Goal: Task Accomplishment & Management: Use online tool/utility

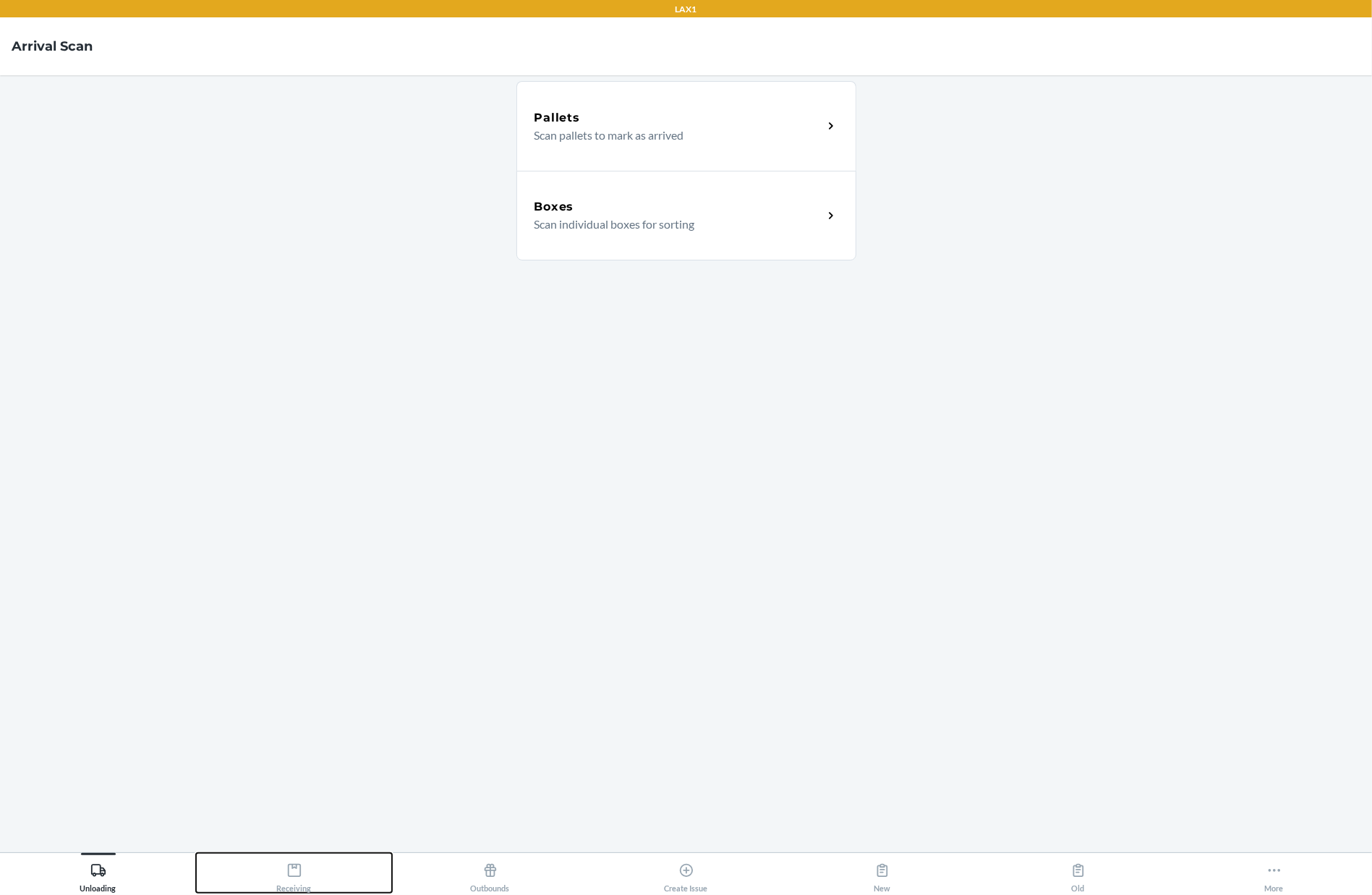
click at [292, 877] on icon at bounding box center [293, 870] width 13 height 13
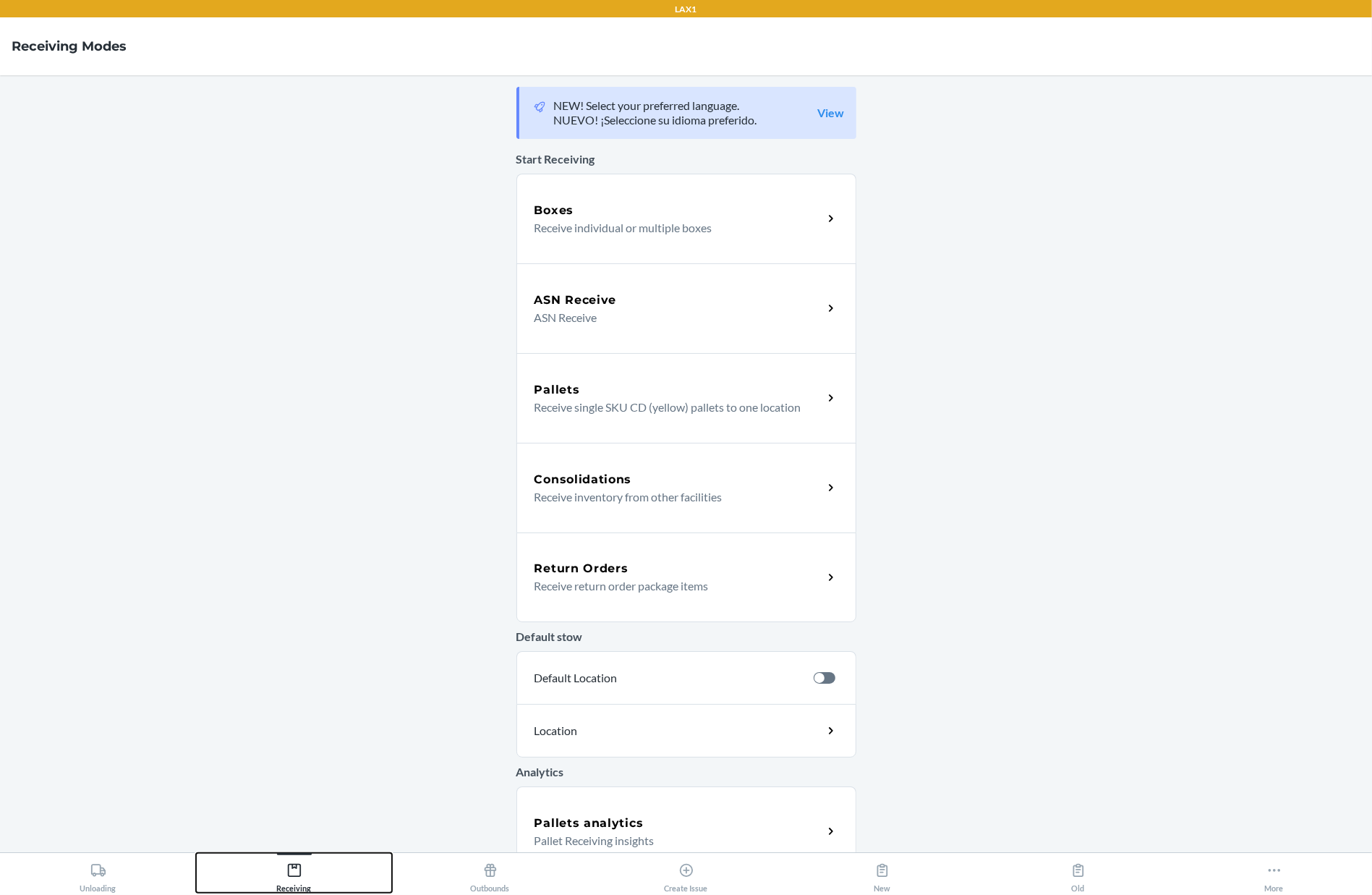
scroll to position [113, 0]
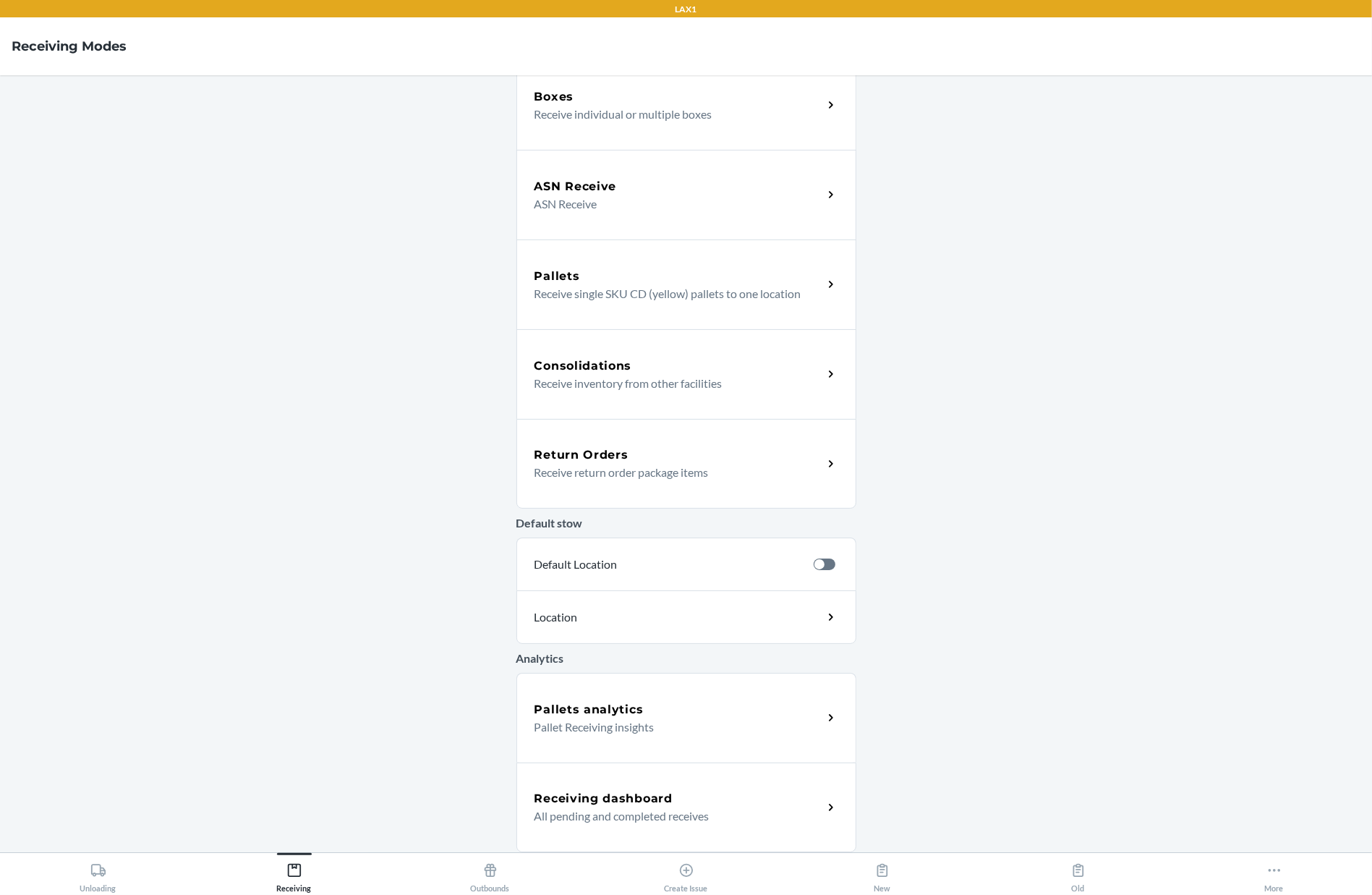
click at [684, 784] on div "Receiving dashboard All pending and completed receives" at bounding box center [687, 807] width 340 height 90
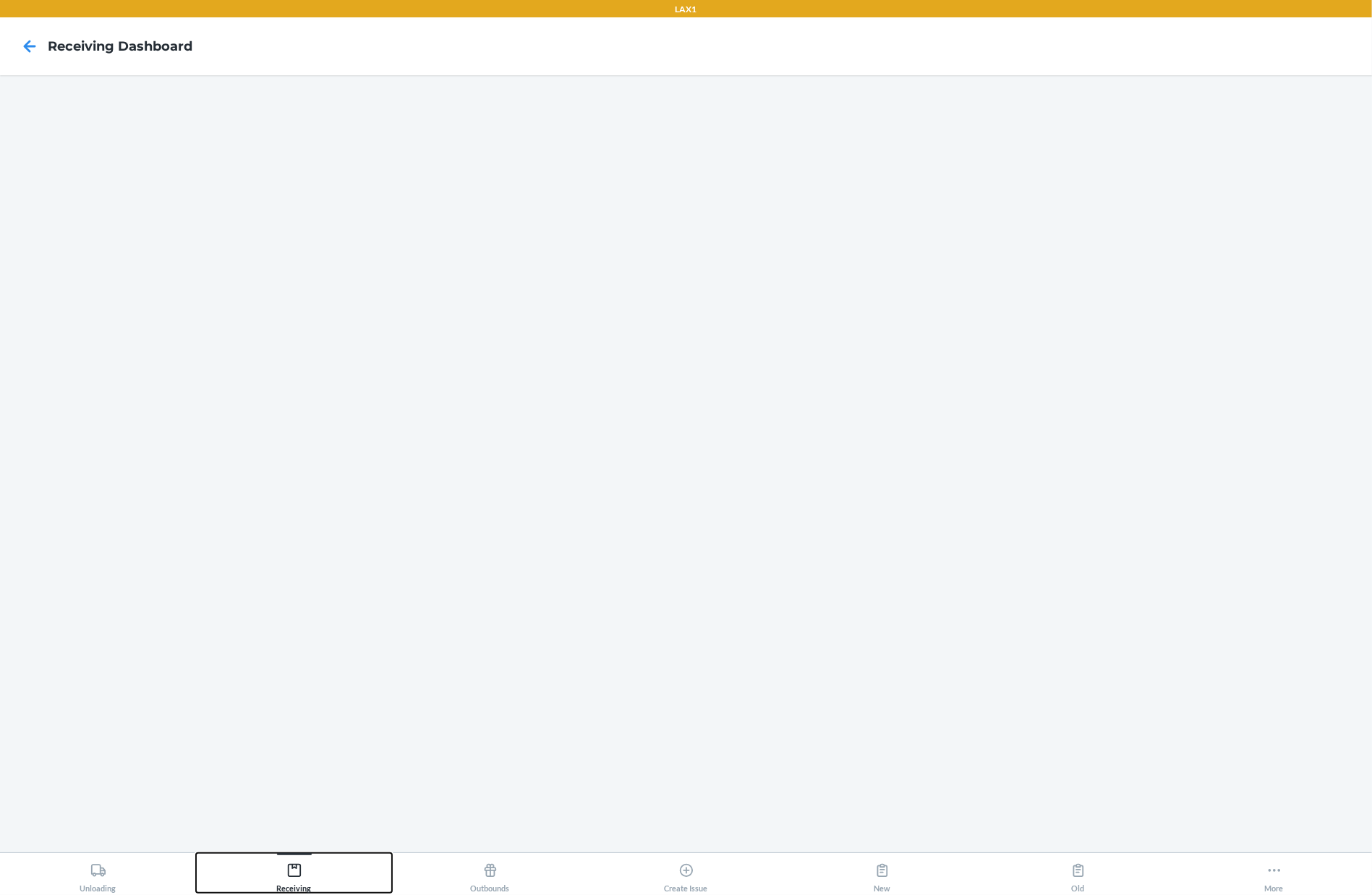
click at [311, 861] on div "Receiving" at bounding box center [295, 875] width 35 height 36
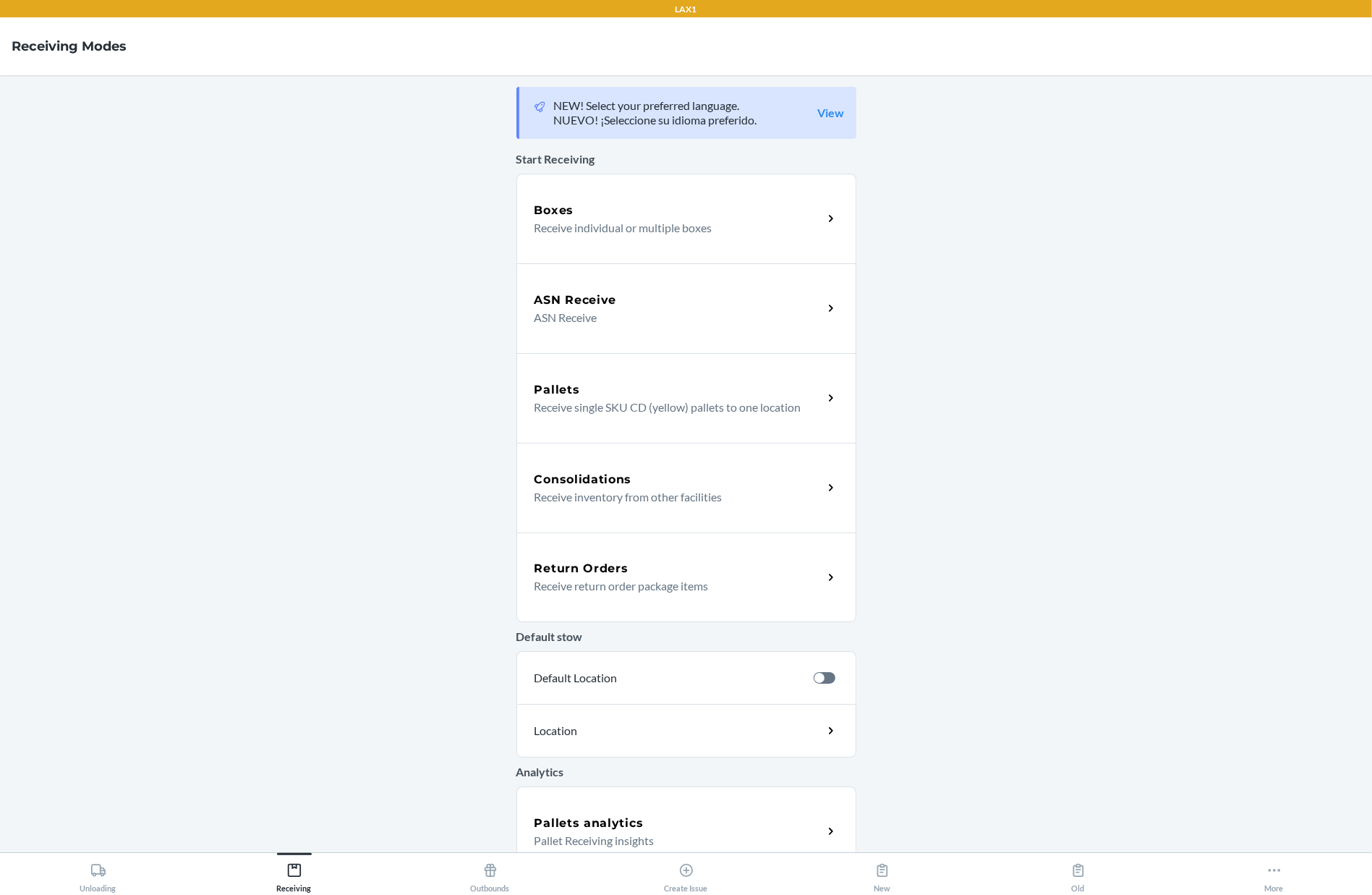
click at [681, 298] on div "ASN Receive" at bounding box center [679, 300] width 289 height 17
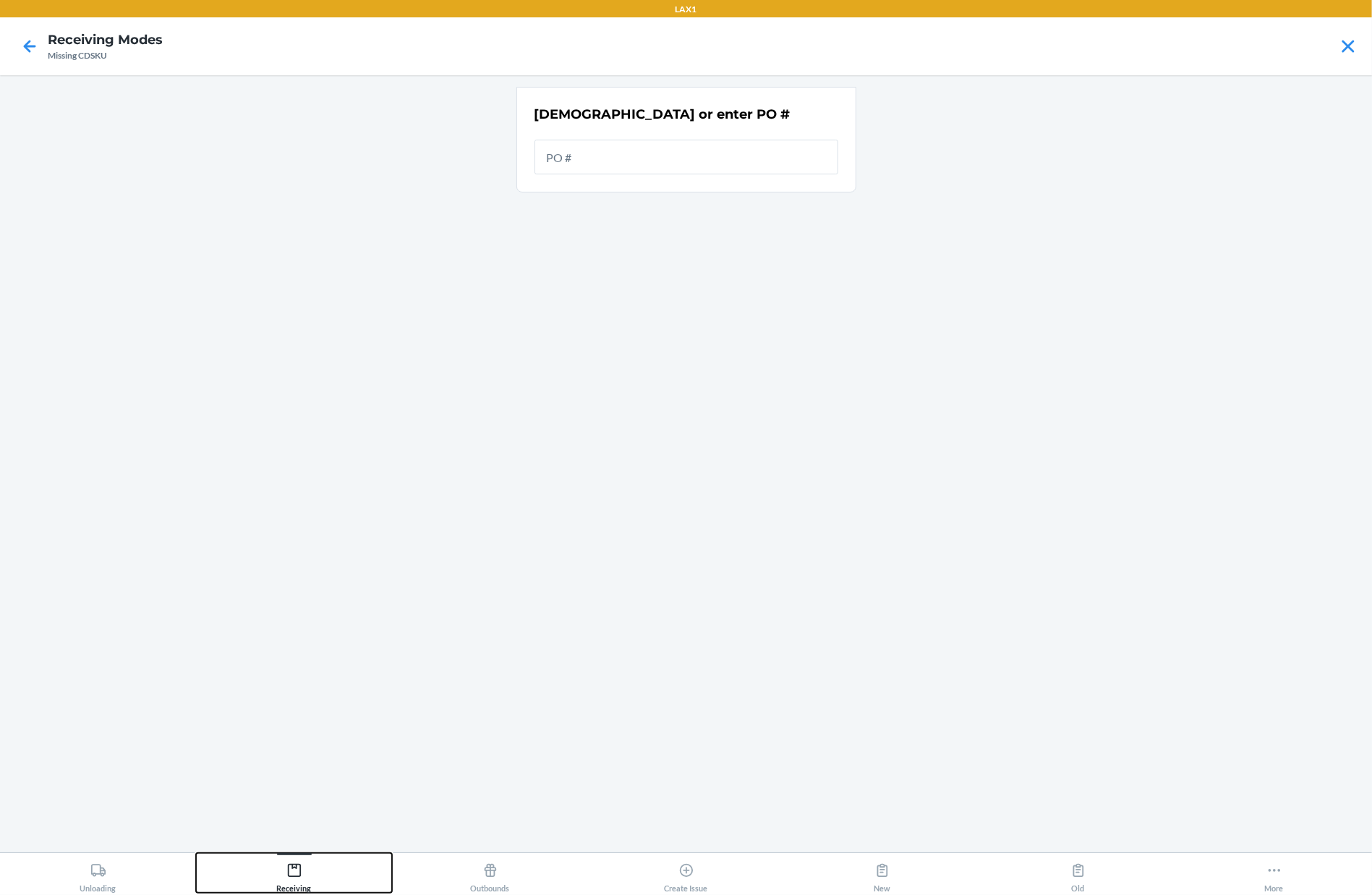
click at [270, 872] on button "Receiving" at bounding box center [293, 873] width 196 height 40
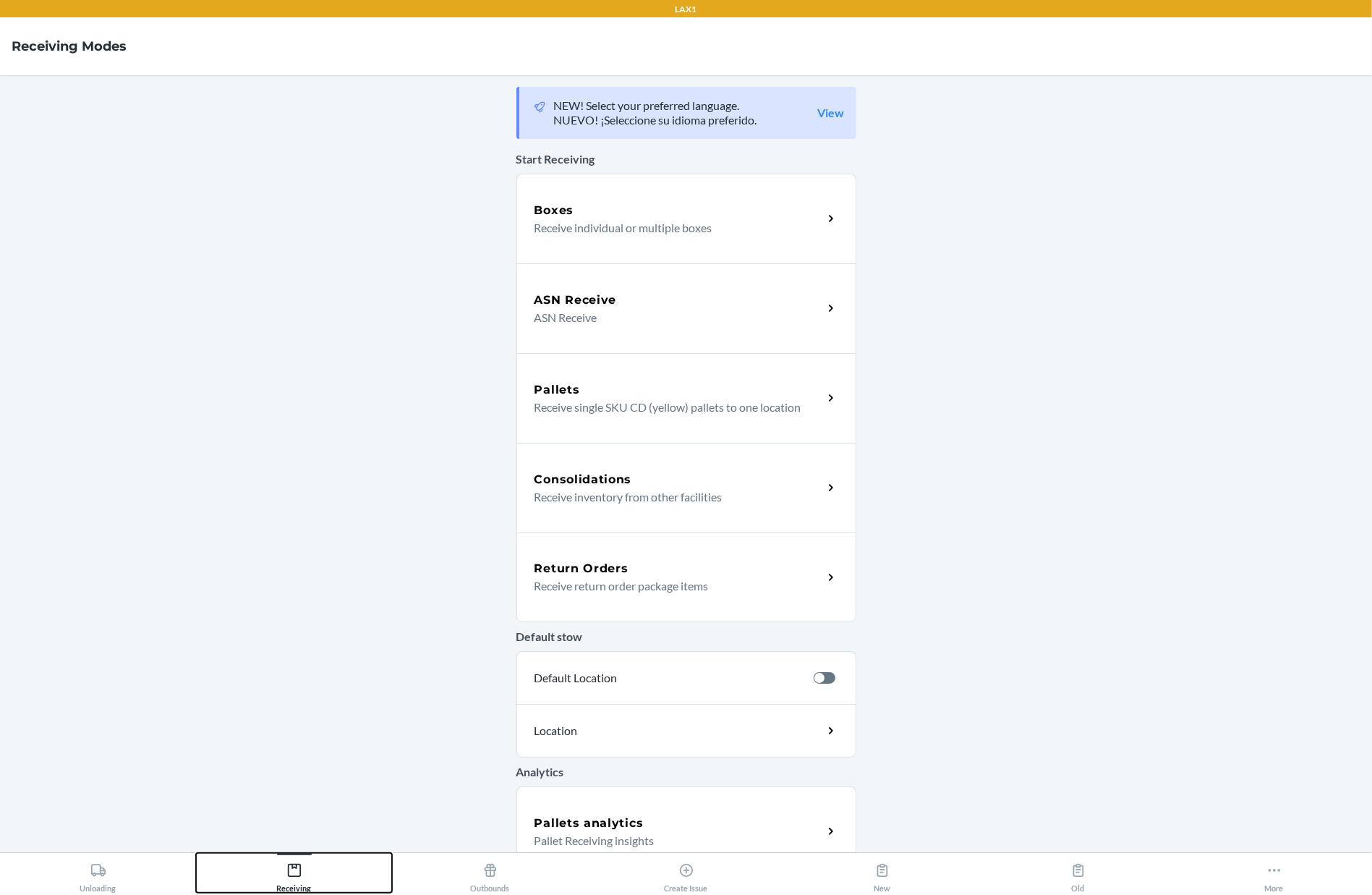
scroll to position [113, 0]
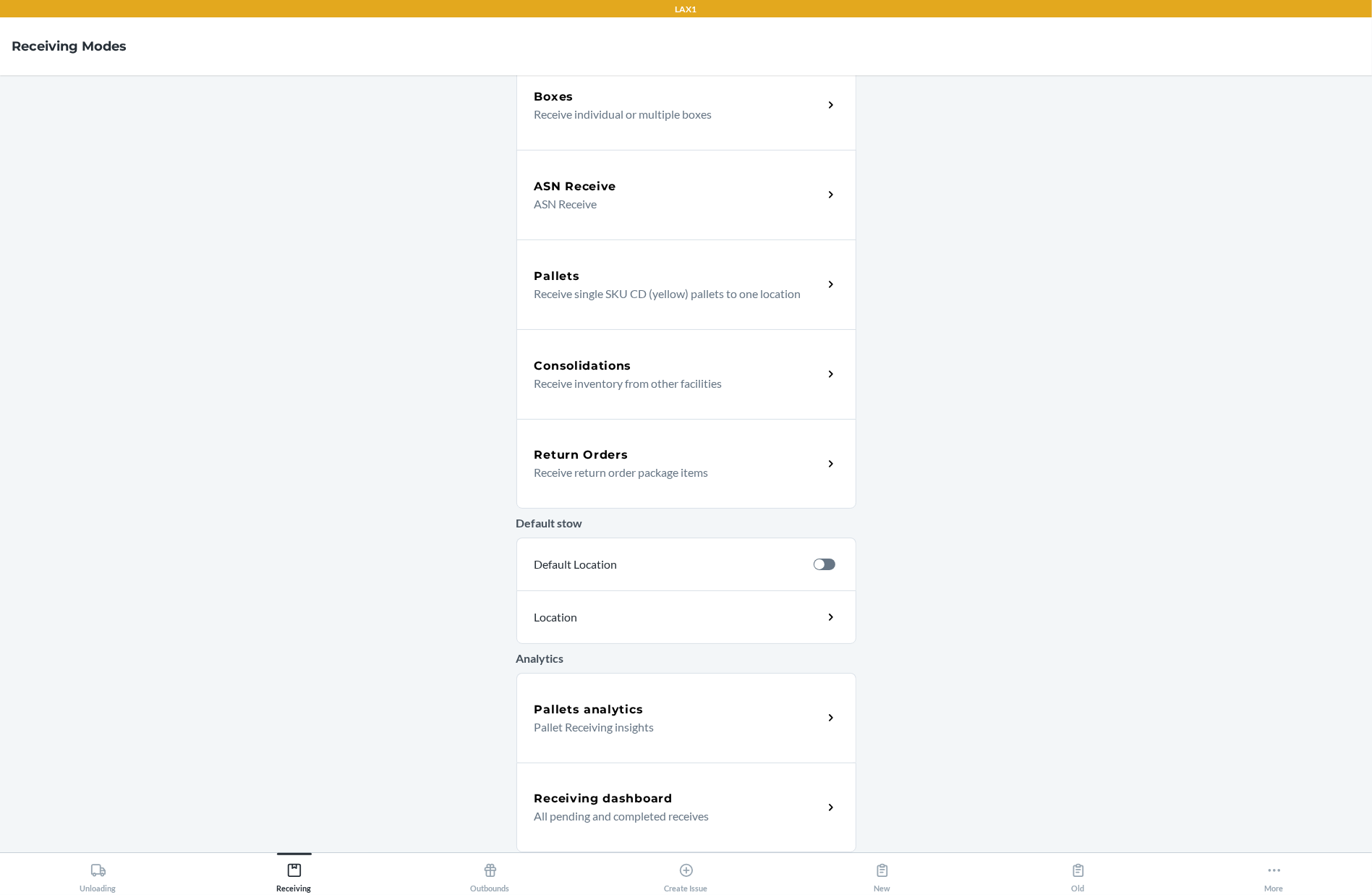
click at [674, 810] on p "All pending and completed receives" at bounding box center [673, 816] width 277 height 17
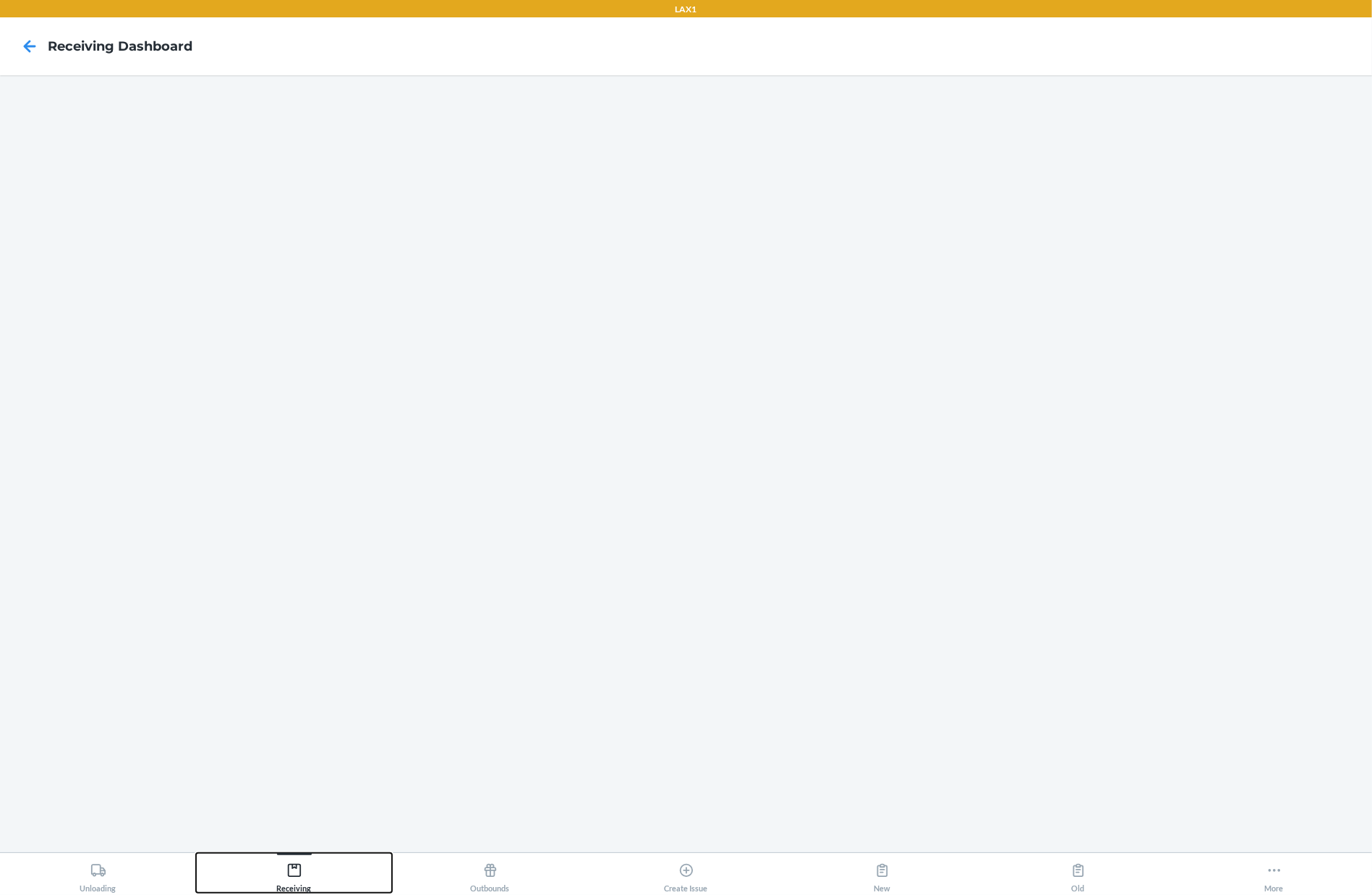
click at [295, 877] on icon at bounding box center [293, 870] width 13 height 13
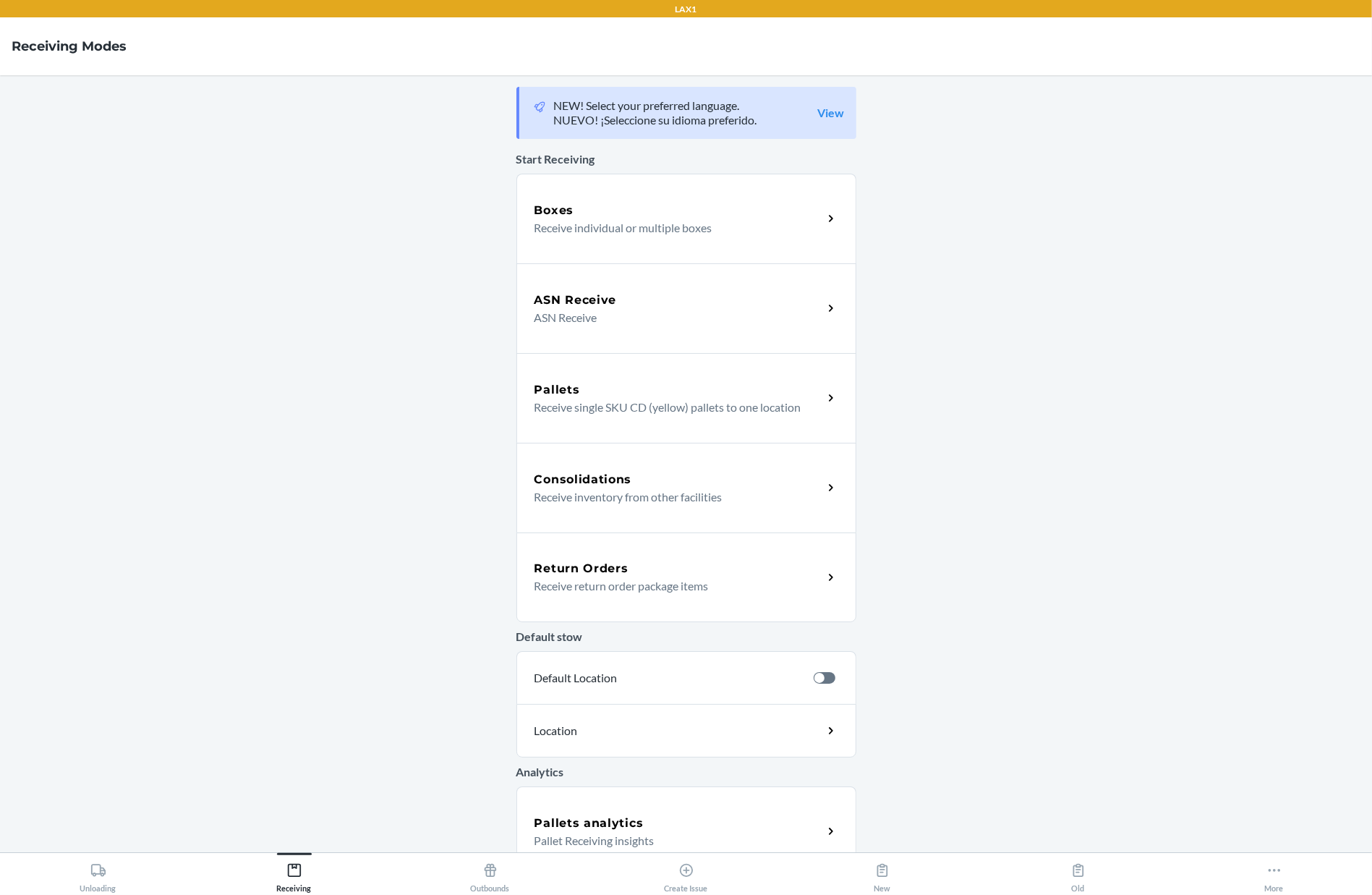
click at [582, 294] on h5 "ASN Receive" at bounding box center [576, 300] width 82 height 17
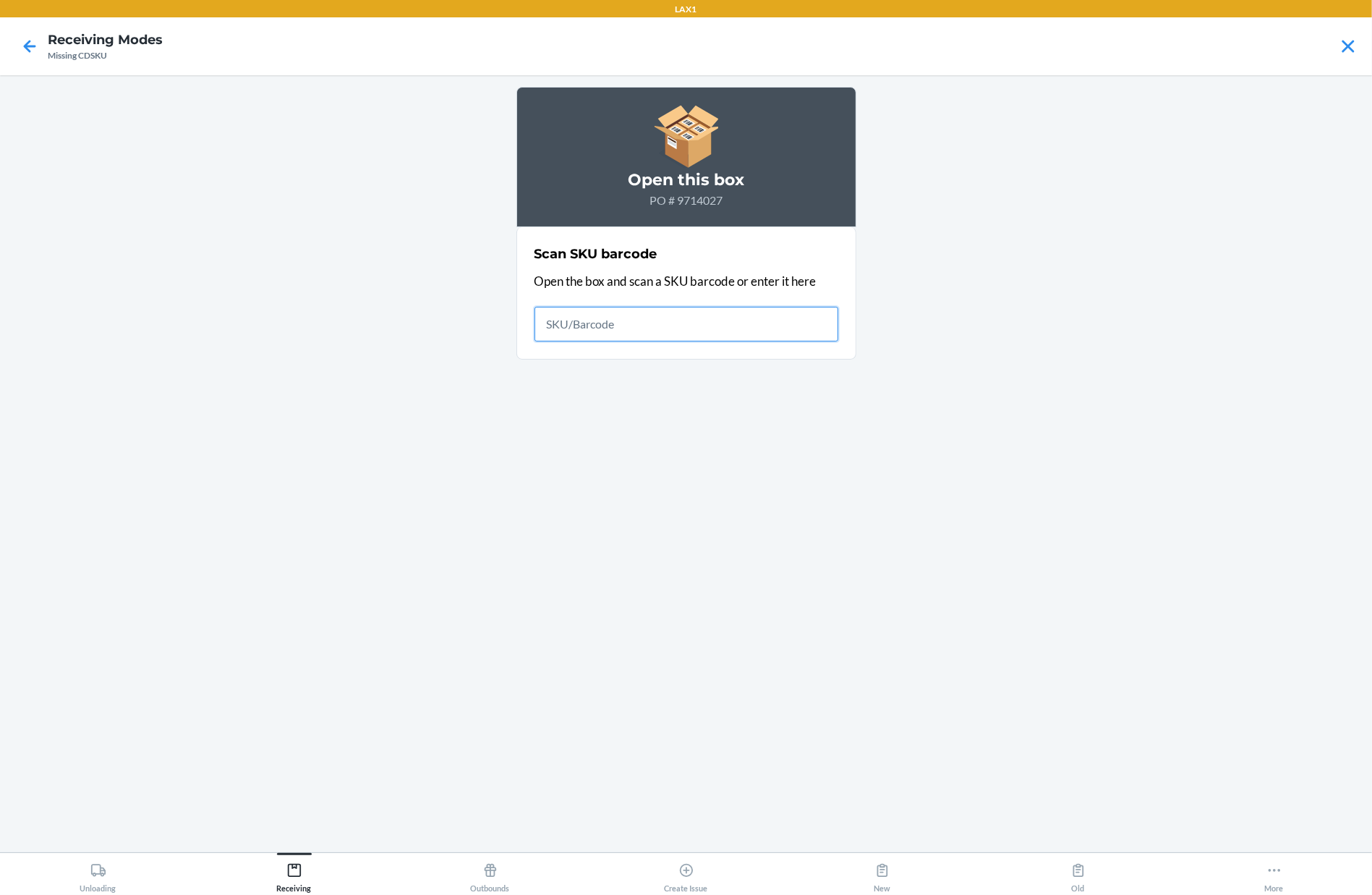
click at [691, 330] on input "text" at bounding box center [687, 324] width 304 height 35
type input "M645-MFL-L"
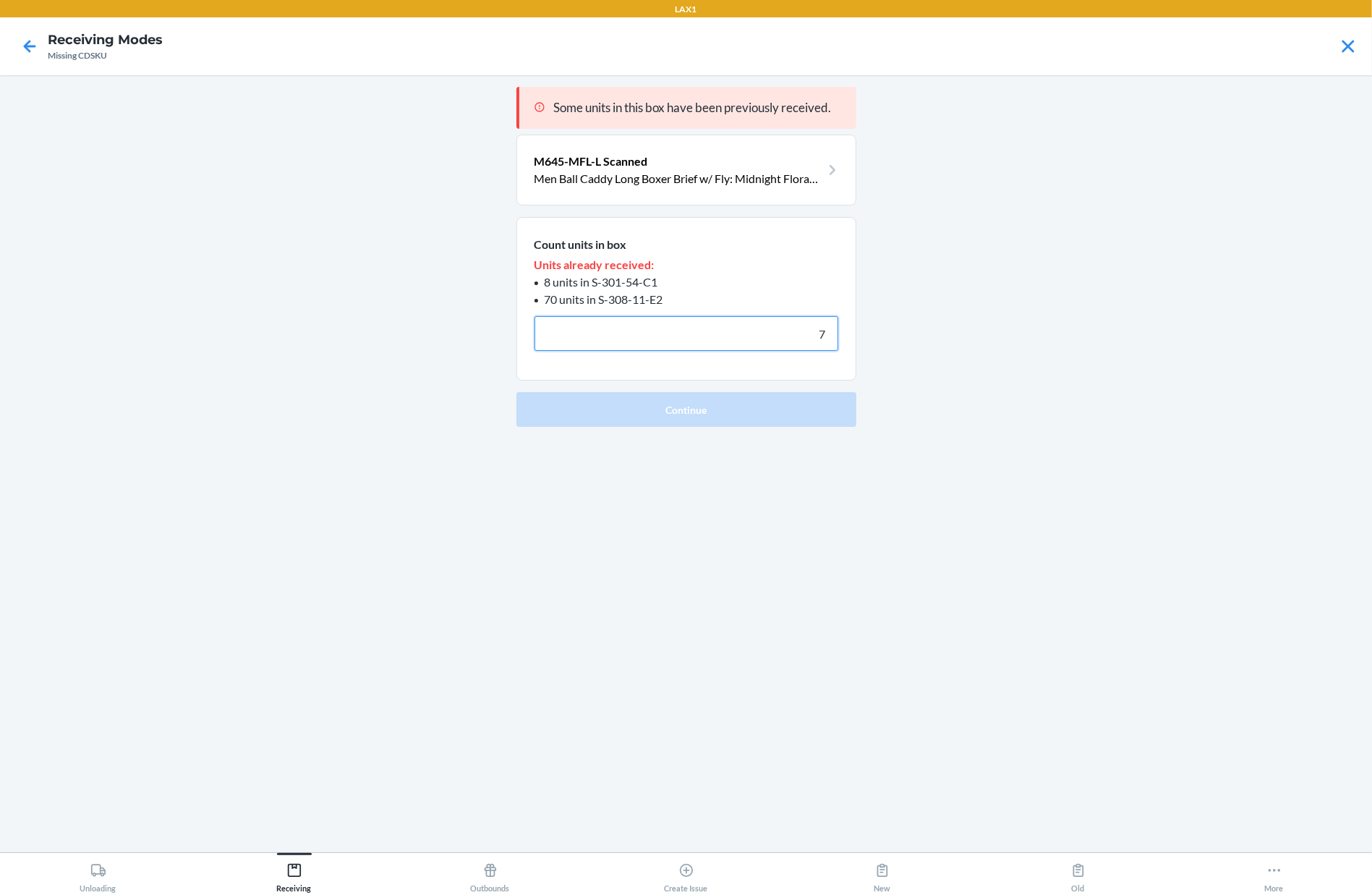
type input "7"
type input "70"
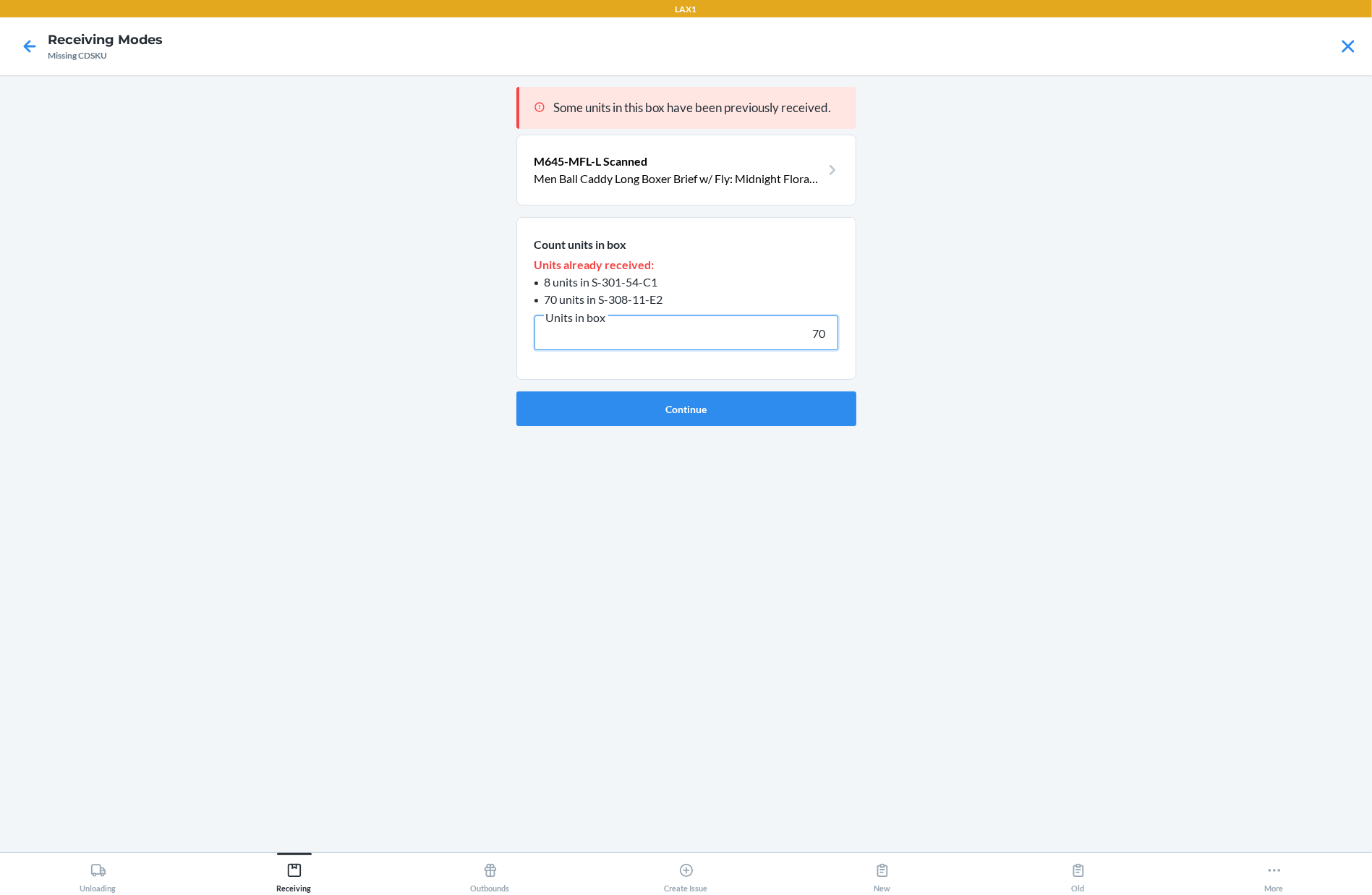
click button "Continue" at bounding box center [687, 409] width 340 height 35
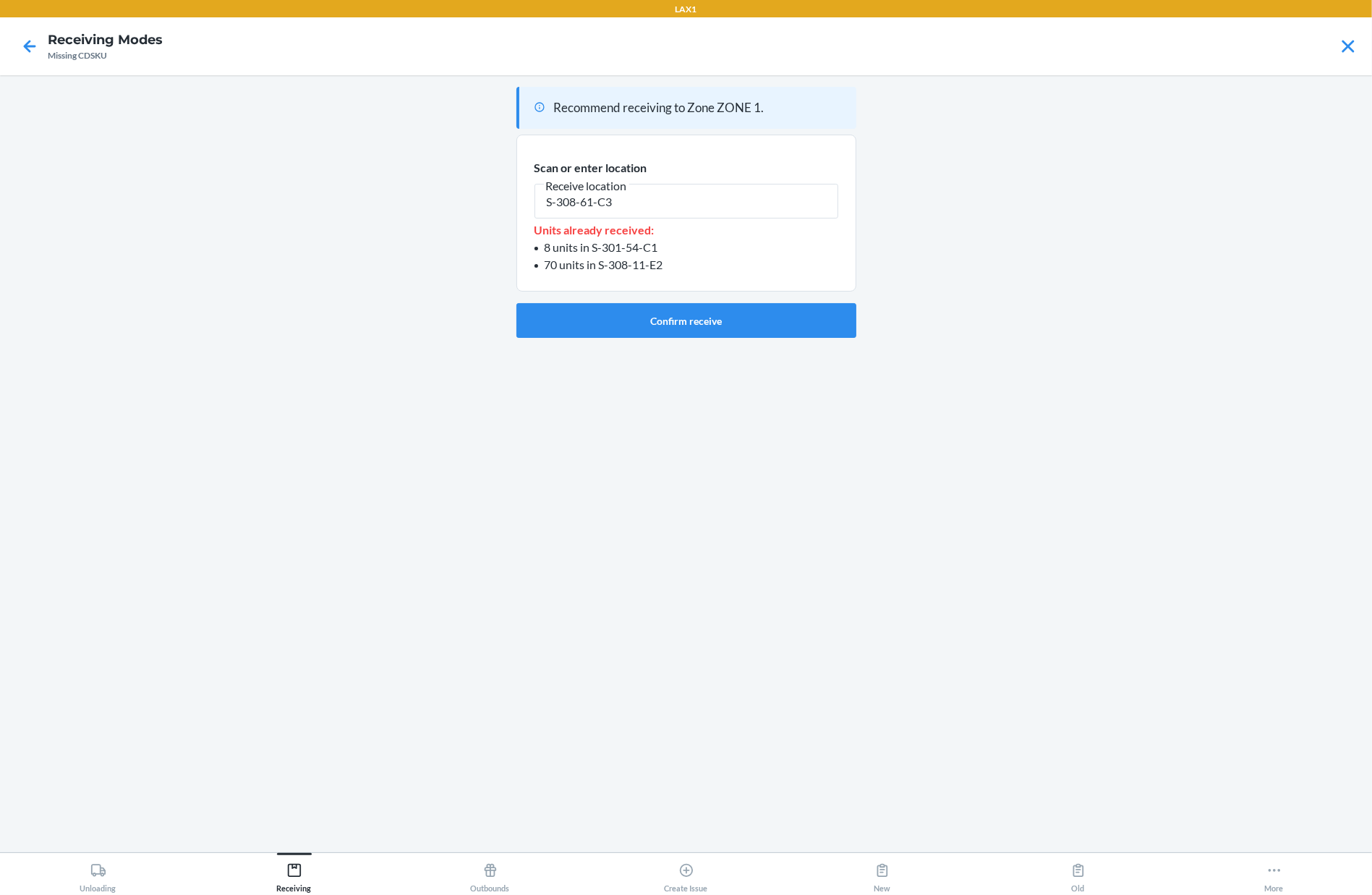
type input "S-308-61-C3"
